Goal: Browse casually: Explore the website without a specific task or goal

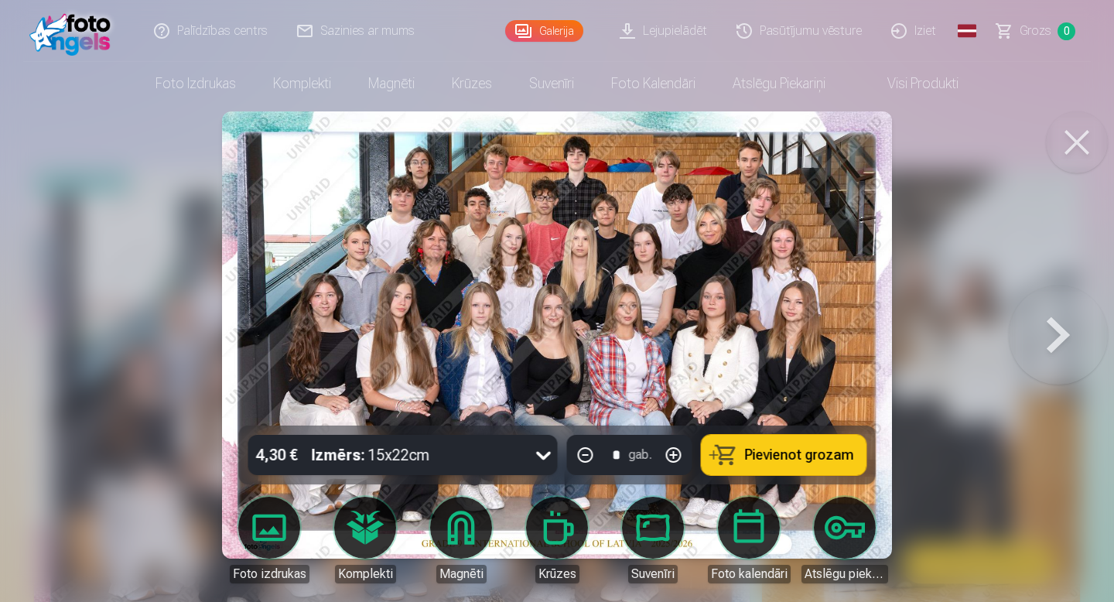
click at [1089, 145] on button at bounding box center [1077, 142] width 62 height 62
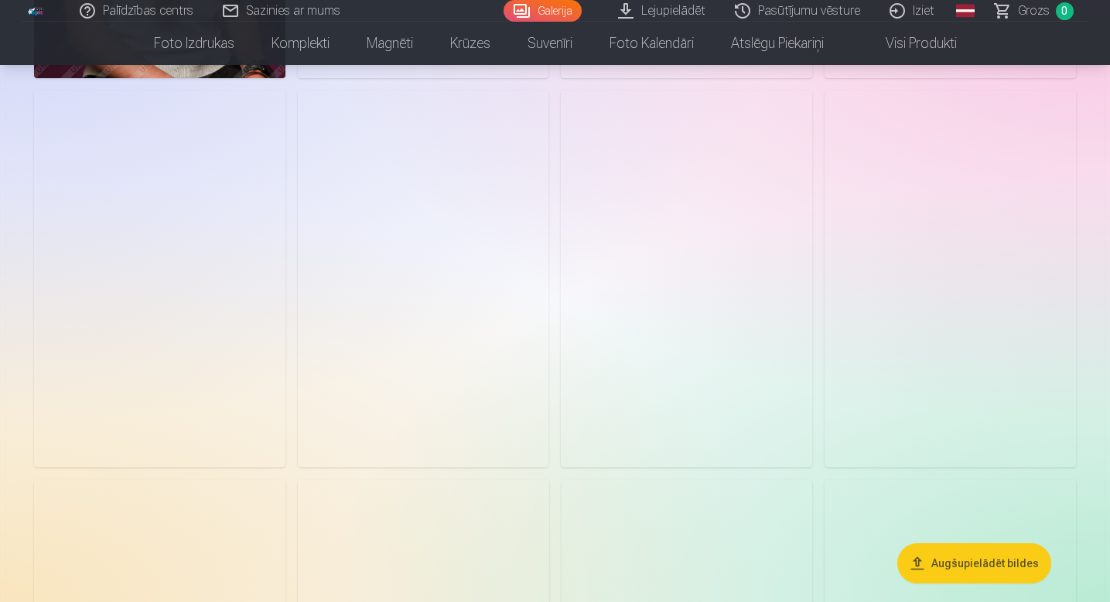
scroll to position [2545, 0]
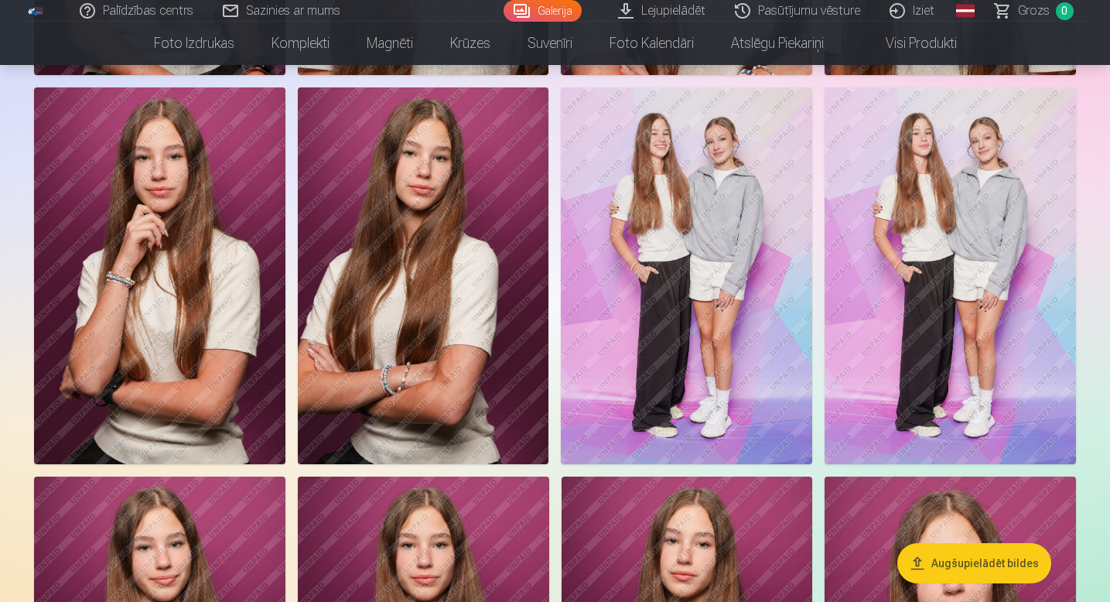
click at [1045, 316] on img at bounding box center [950, 275] width 251 height 377
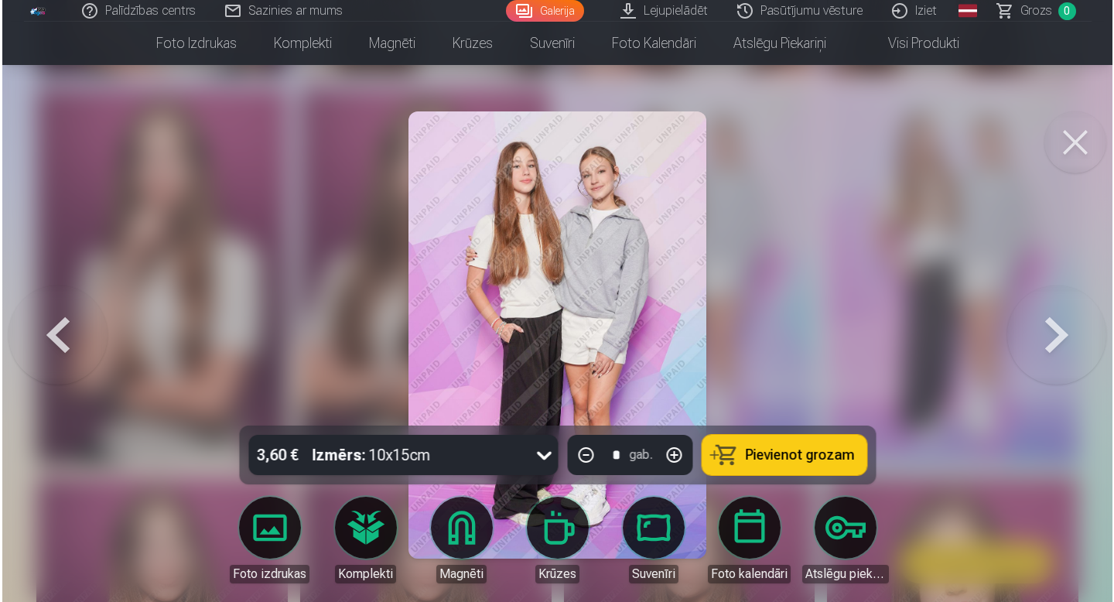
scroll to position [2552, 0]
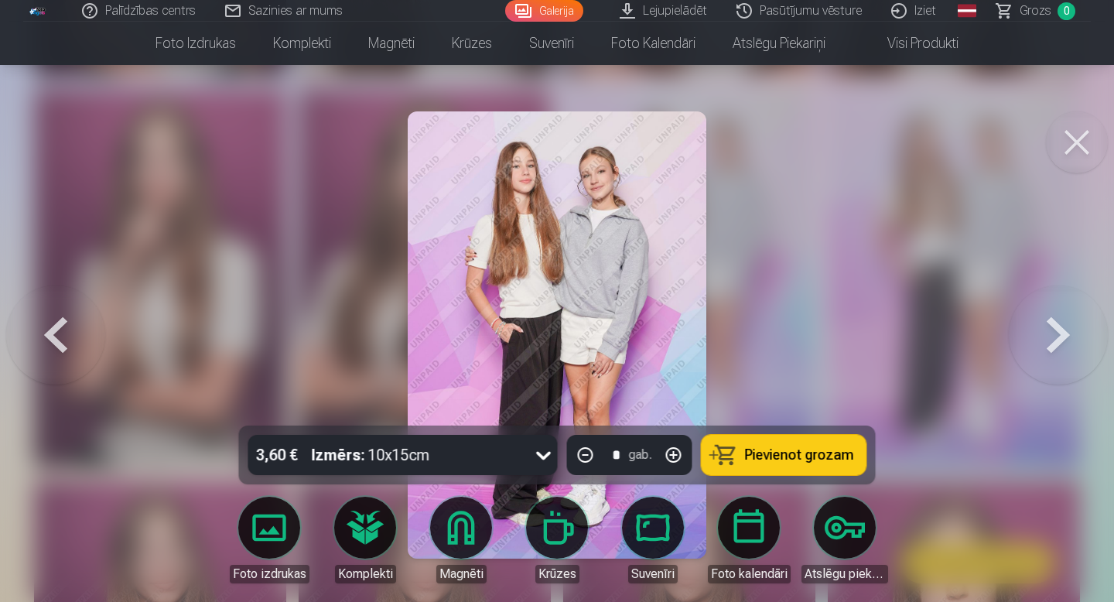
click at [1079, 134] on button at bounding box center [1077, 142] width 62 height 62
